Goal: Information Seeking & Learning: Learn about a topic

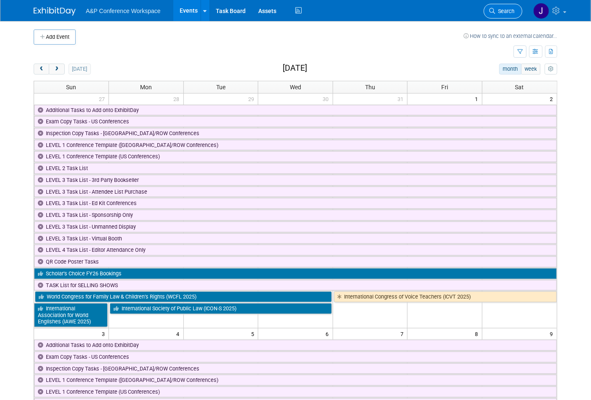
click at [501, 15] on link "Search" at bounding box center [503, 11] width 39 height 15
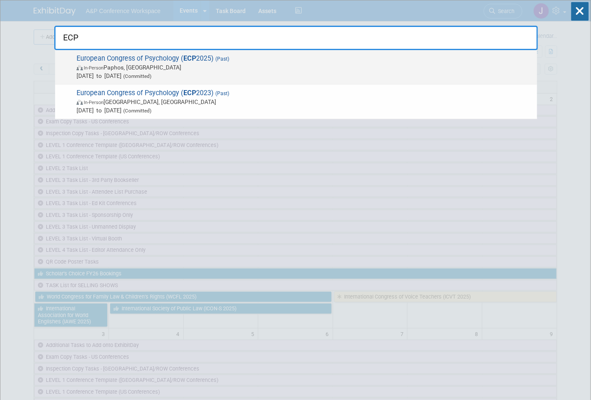
type input "ECP"
click at [223, 60] on span "(Past)" at bounding box center [222, 59] width 16 height 6
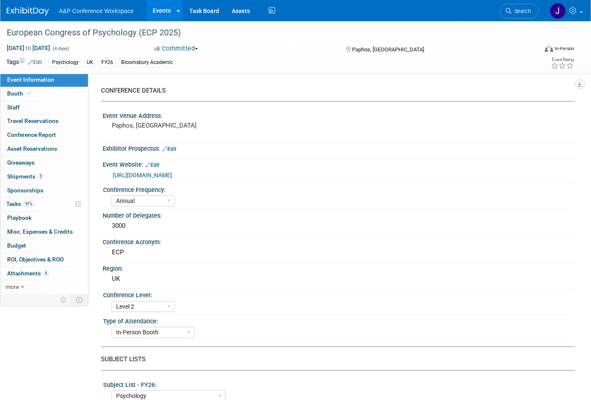
select select "Annual"
select select "Level 2"
select select "In-Person Booth"
select select "Psychology"
select select "Bloomsbury Academic"
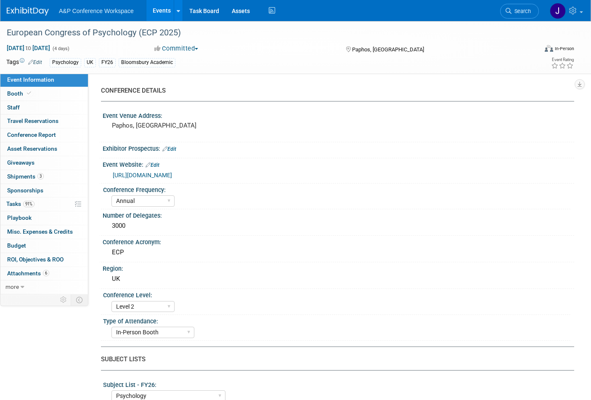
select select "Matt Hambridge"
select select "Helen Jackson"
select select "Networking/Commissioning"
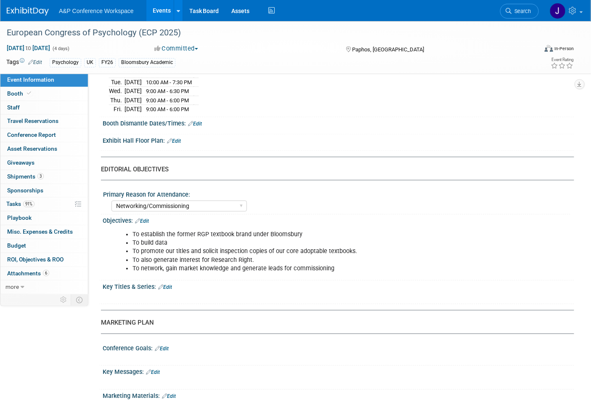
scroll to position [607, 0]
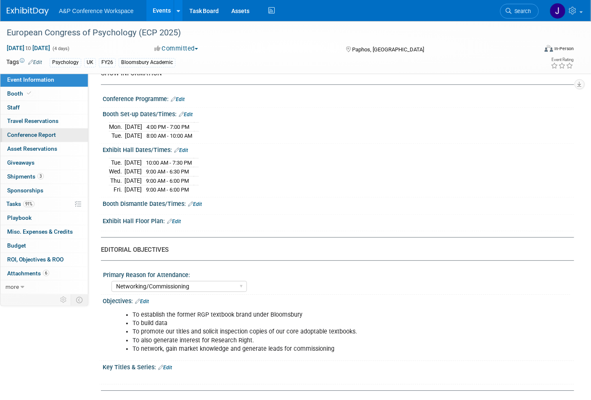
click at [32, 134] on span "Conference Report" at bounding box center [31, 134] width 49 height 7
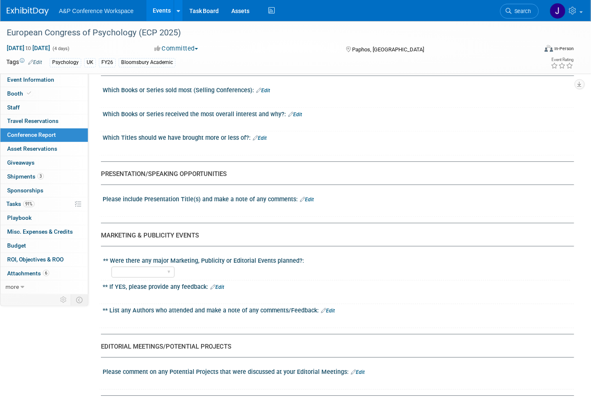
scroll to position [748, 0]
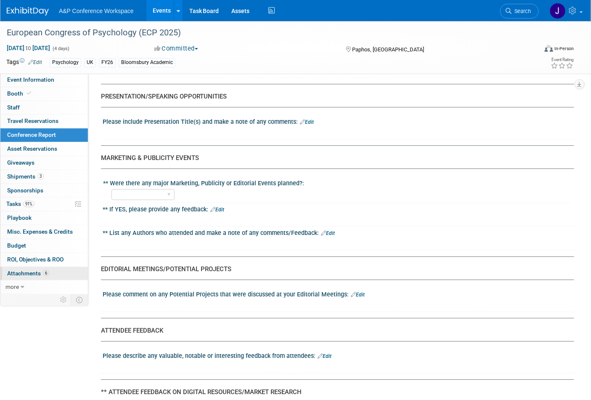
click at [29, 273] on span "Attachments 6" at bounding box center [28, 273] width 42 height 7
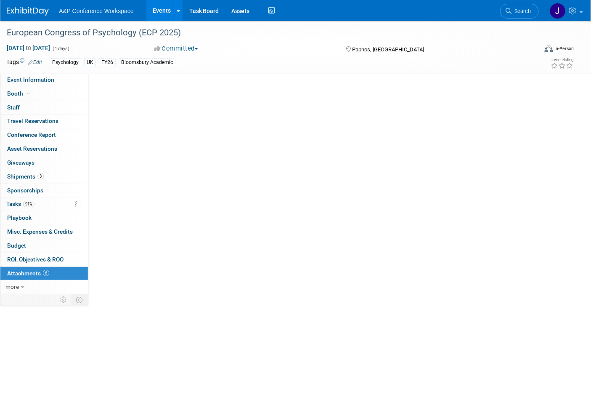
scroll to position [0, 0]
